Goal: Information Seeking & Learning: Learn about a topic

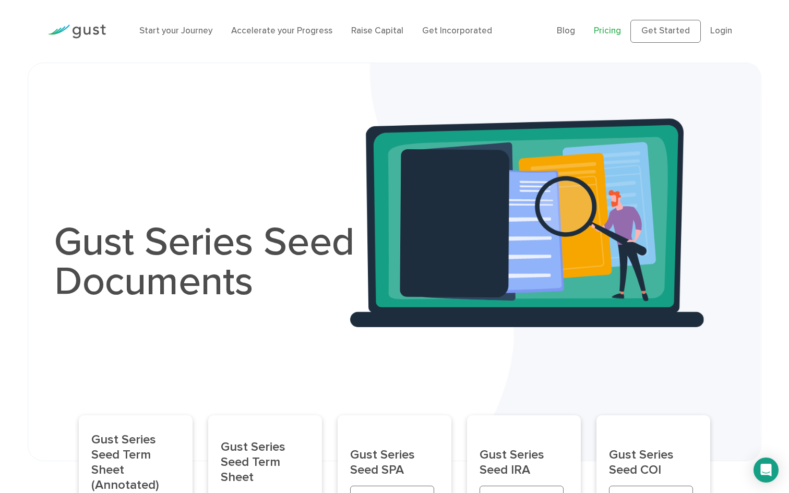
click at [610, 30] on link "Pricing" at bounding box center [607, 31] width 27 height 10
